Goal: Task Accomplishment & Management: Manage account settings

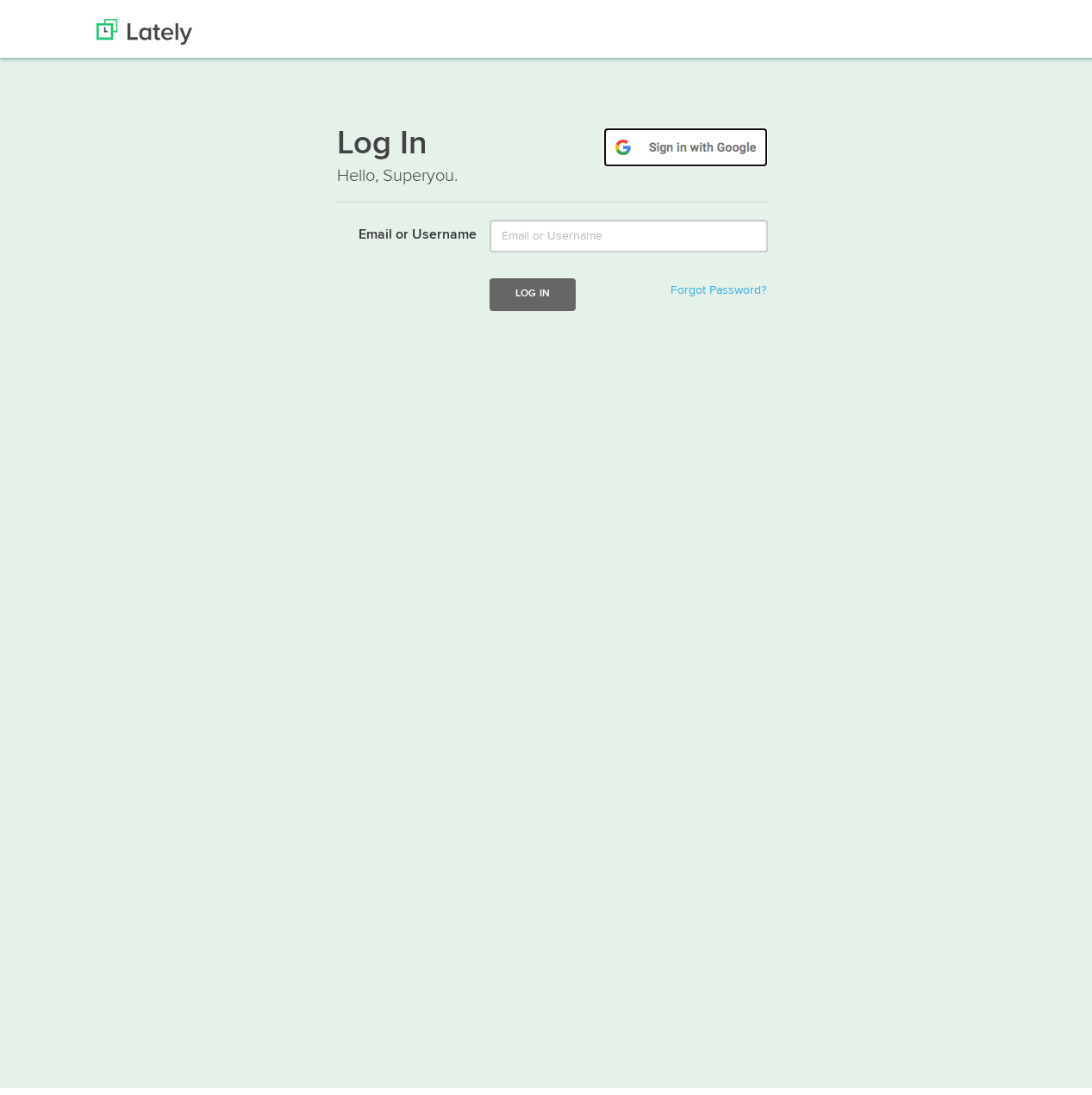
click at [651, 146] on img at bounding box center [685, 141] width 164 height 40
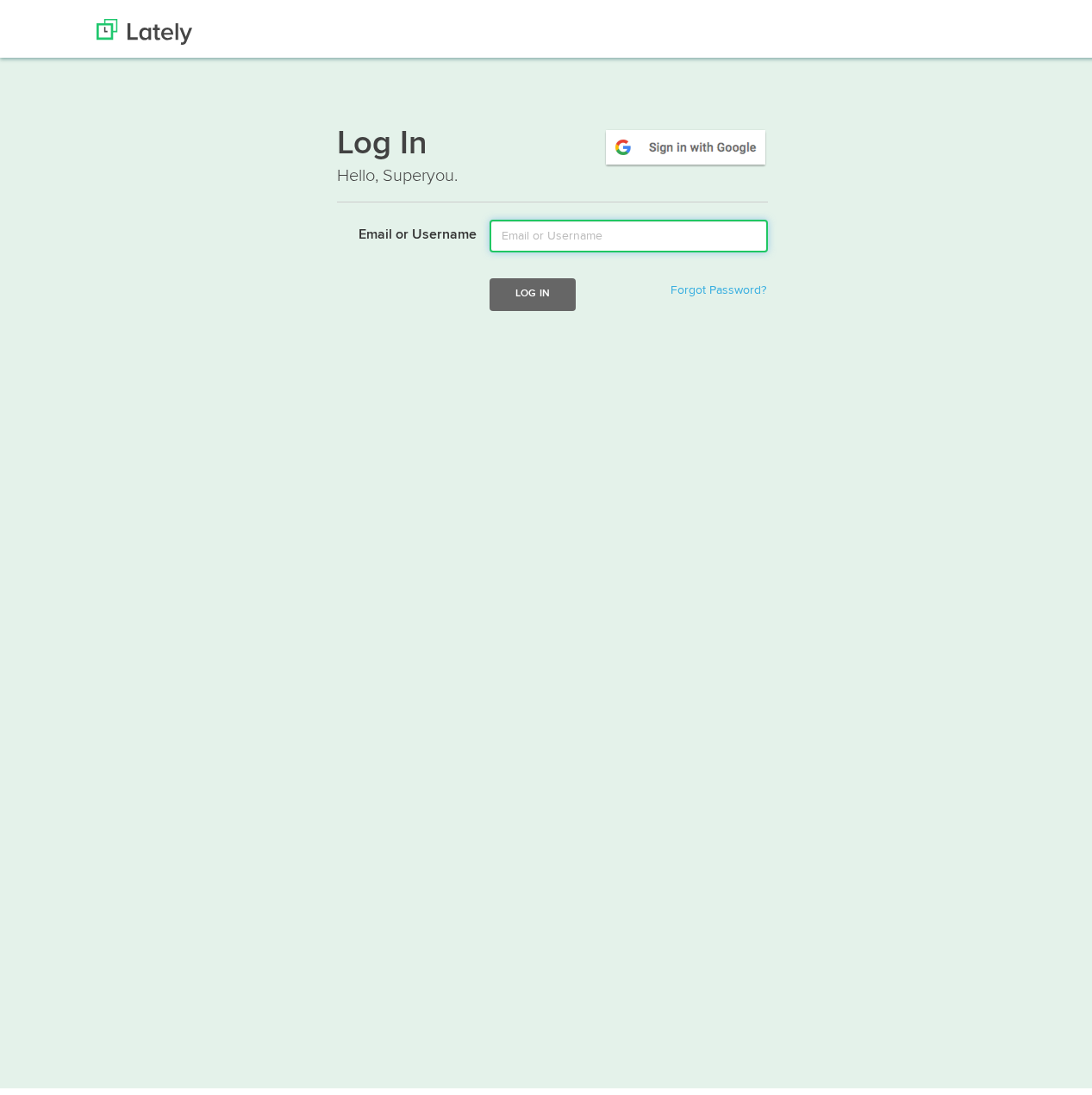
click at [505, 239] on input "Email or Username" at bounding box center [628, 231] width 278 height 33
type input "cinthia.bustos@gmail.com"
click at [535, 288] on button "Log In" at bounding box center [533, 288] width 86 height 32
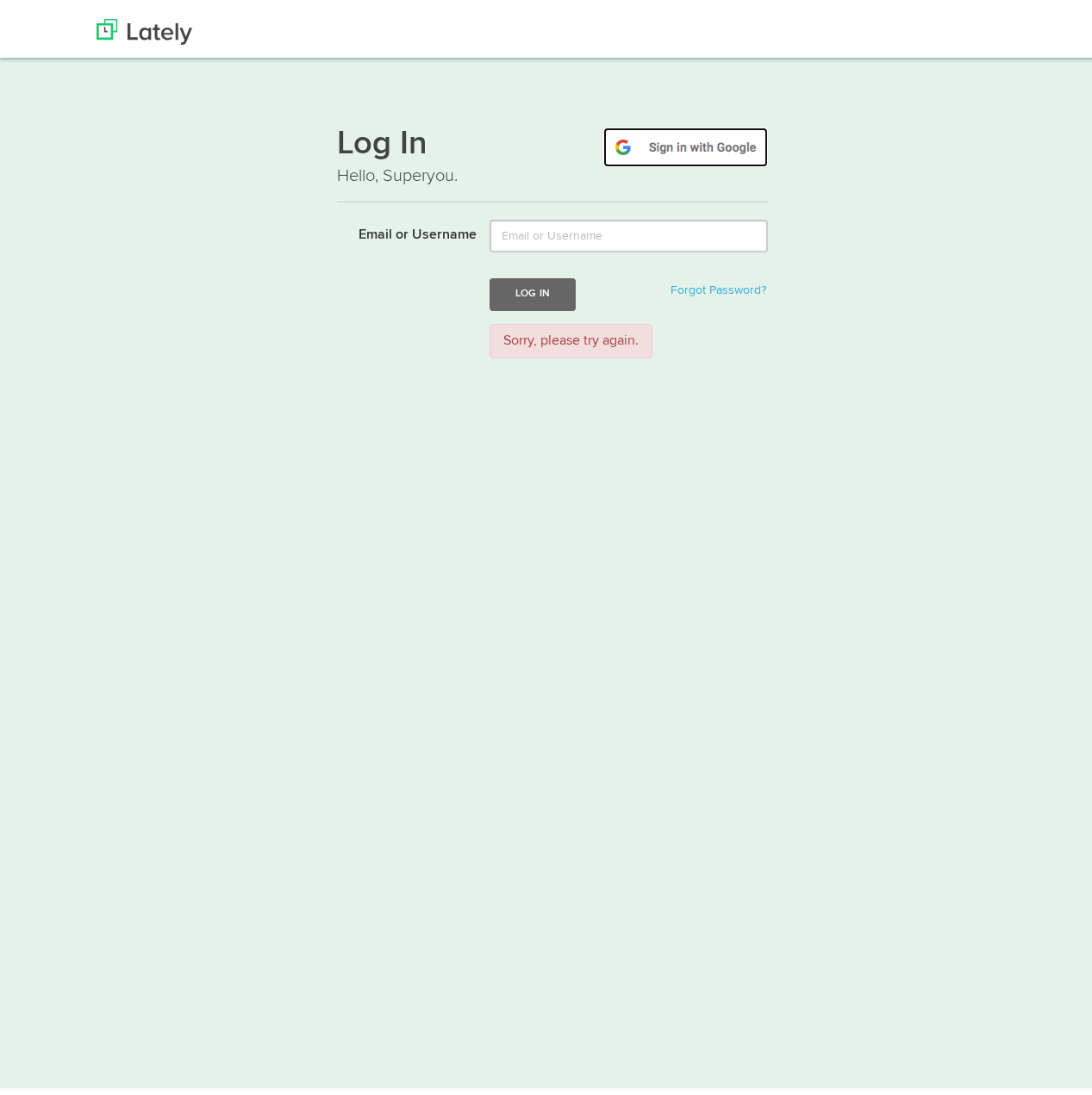
click at [659, 146] on img at bounding box center [685, 141] width 164 height 40
